Goal: Navigation & Orientation: Find specific page/section

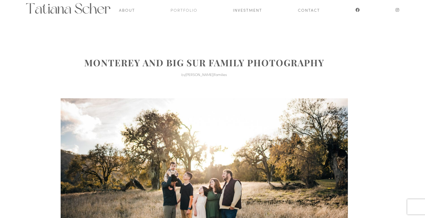
click at [192, 11] on link "Portfolio" at bounding box center [184, 10] width 27 height 20
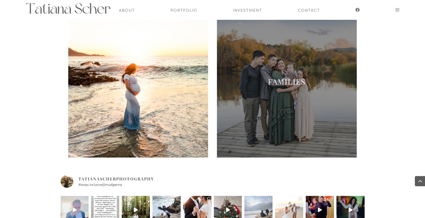
scroll to position [227, 0]
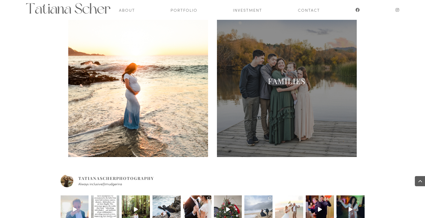
click at [279, 88] on h2 "Families" at bounding box center [287, 82] width 140 height 12
click at [286, 79] on link "Families" at bounding box center [287, 81] width 38 height 10
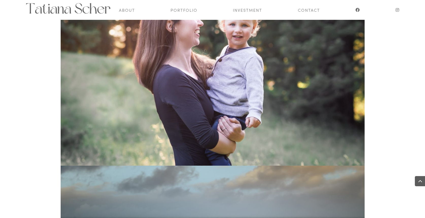
scroll to position [3501, 0]
